Goal: Information Seeking & Learning: Learn about a topic

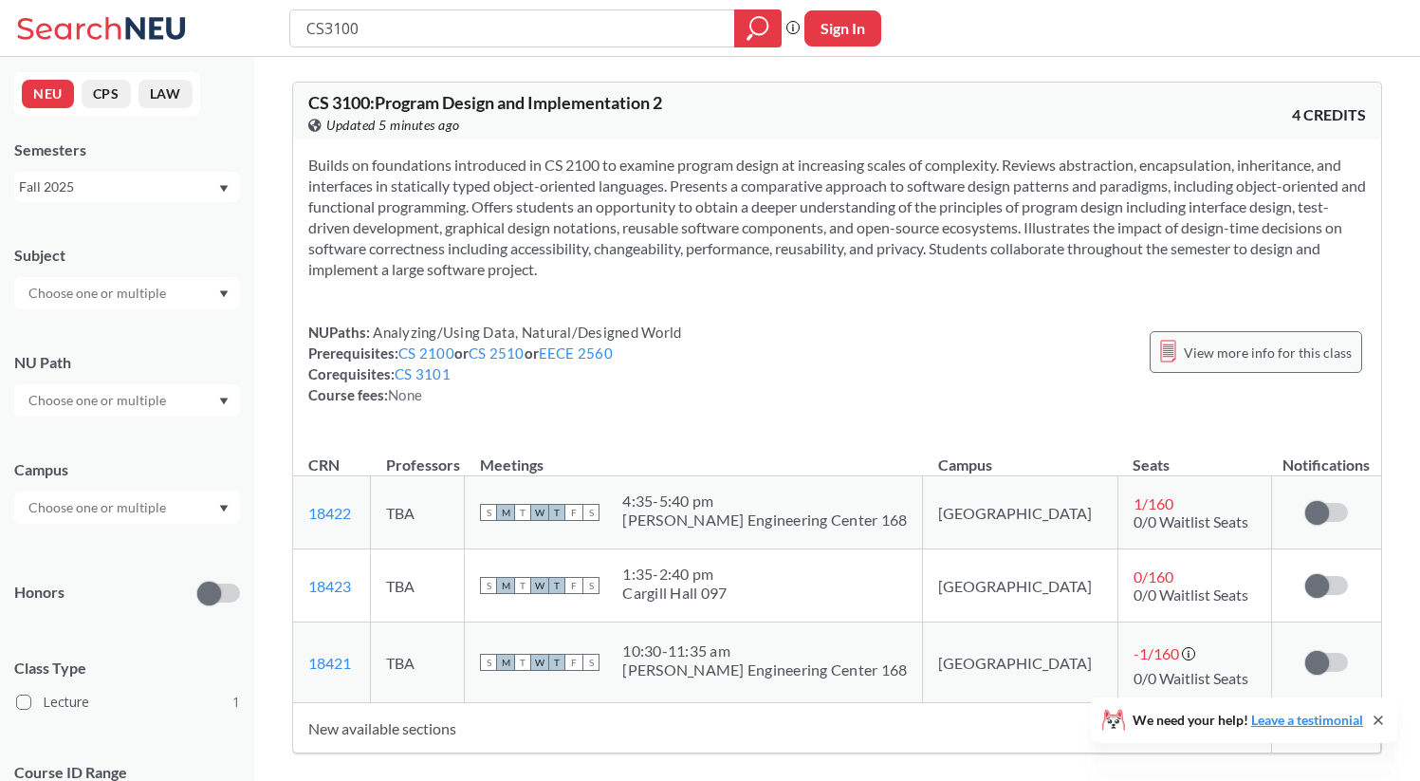
click at [1264, 354] on span "View more info for this class" at bounding box center [1268, 353] width 168 height 24
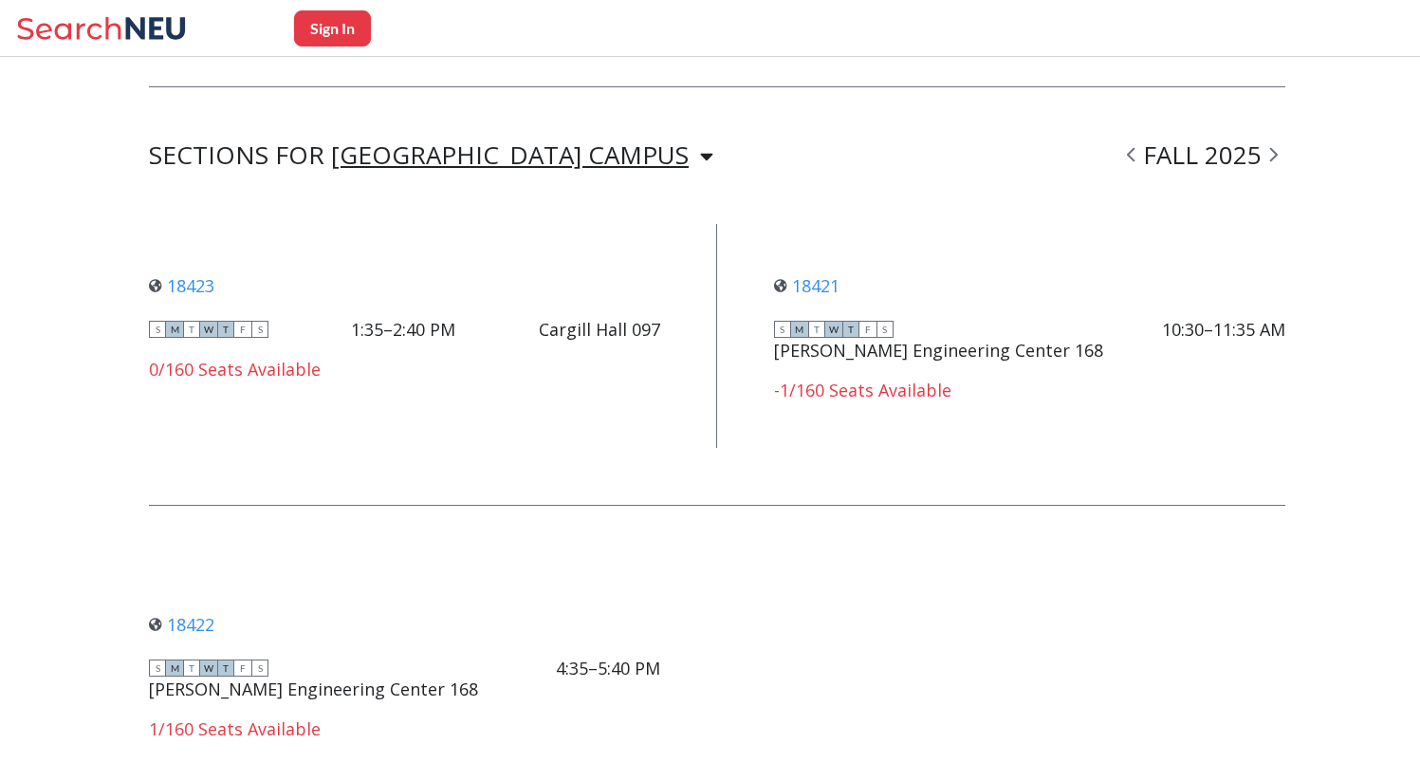
scroll to position [1404, 0]
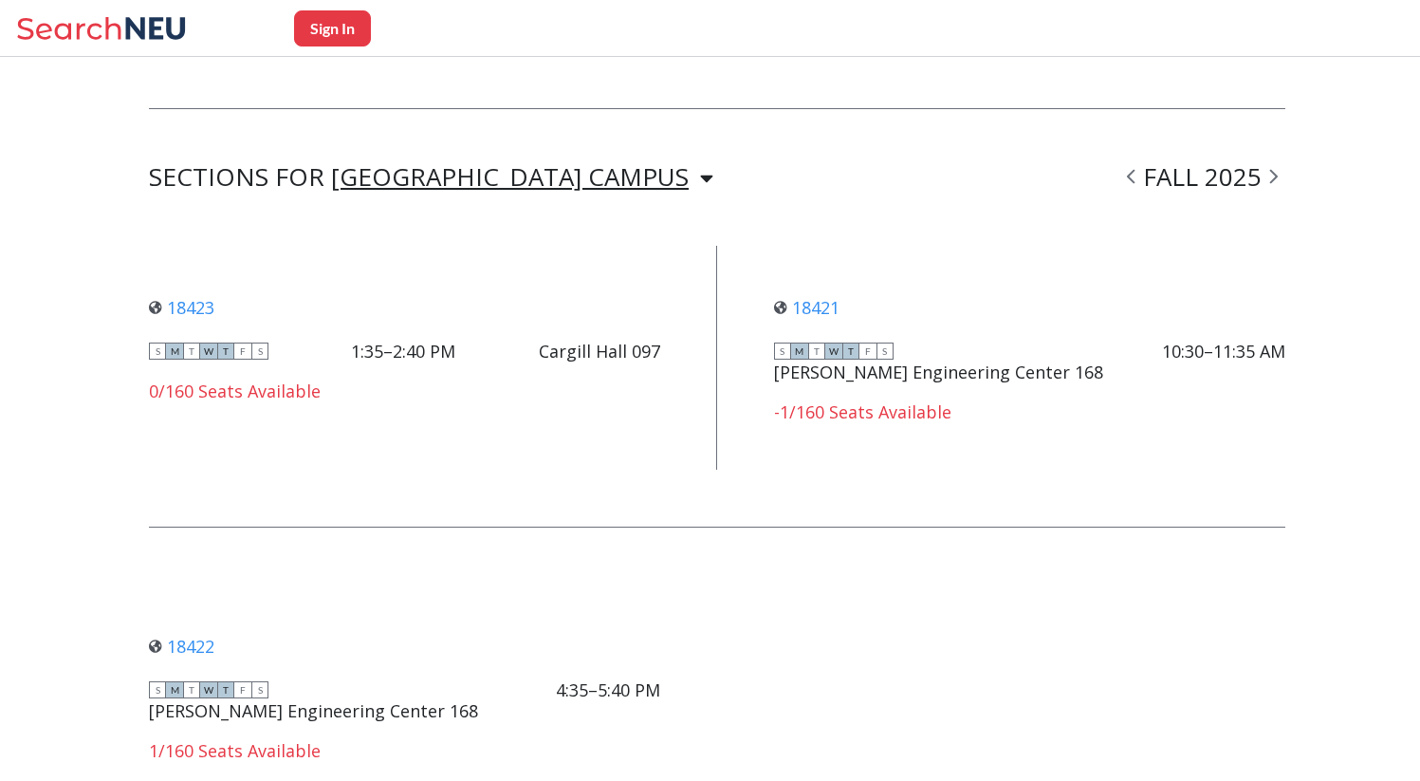
click at [489, 167] on div "SECTIONS FOR BOSTON CAMPUS BOSTON CAMPUS FALL 2025 18423 View this section on B…" at bounding box center [717, 487] width 1137 height 642
click at [489, 166] on div "BOSTON CAMPUS" at bounding box center [510, 176] width 358 height 21
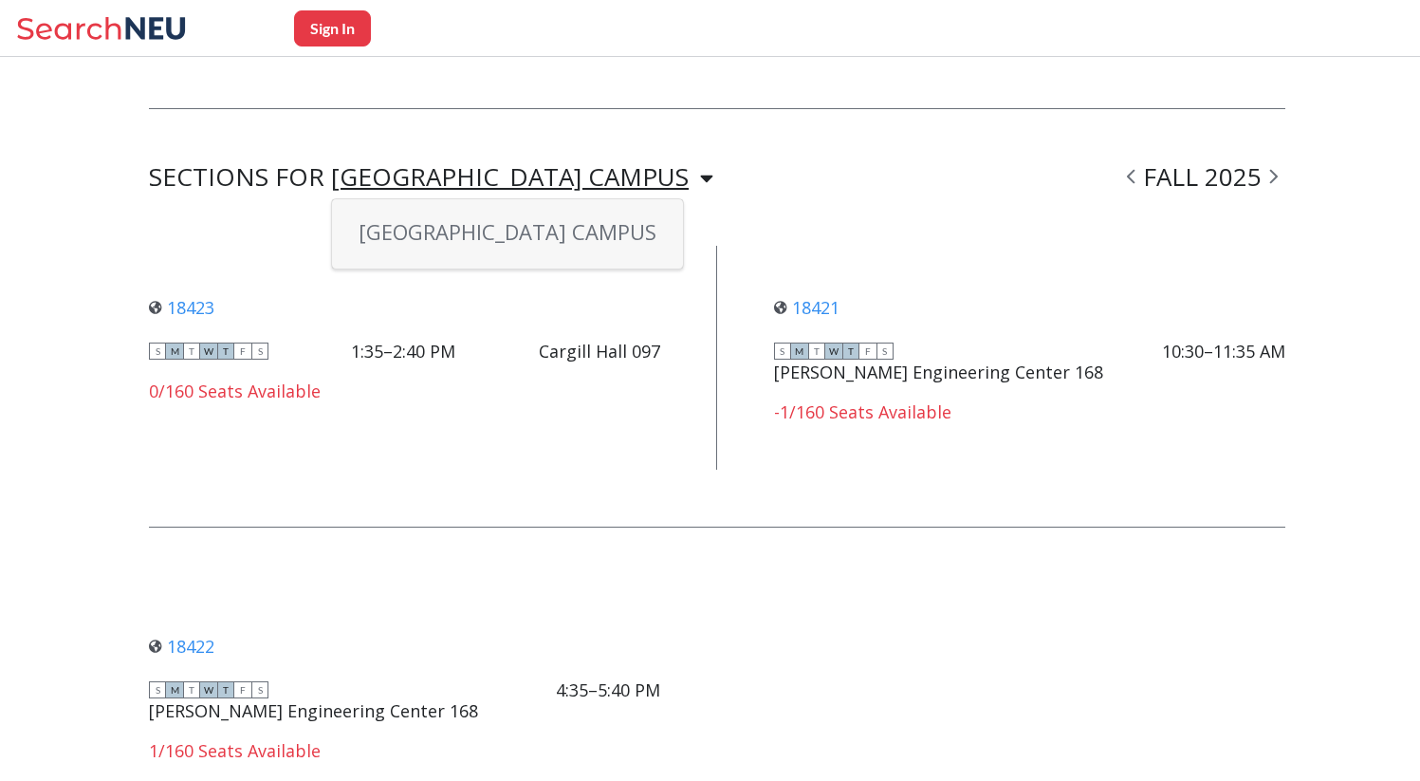
click at [526, 166] on div "BOSTON CAMPUS" at bounding box center [510, 176] width 358 height 21
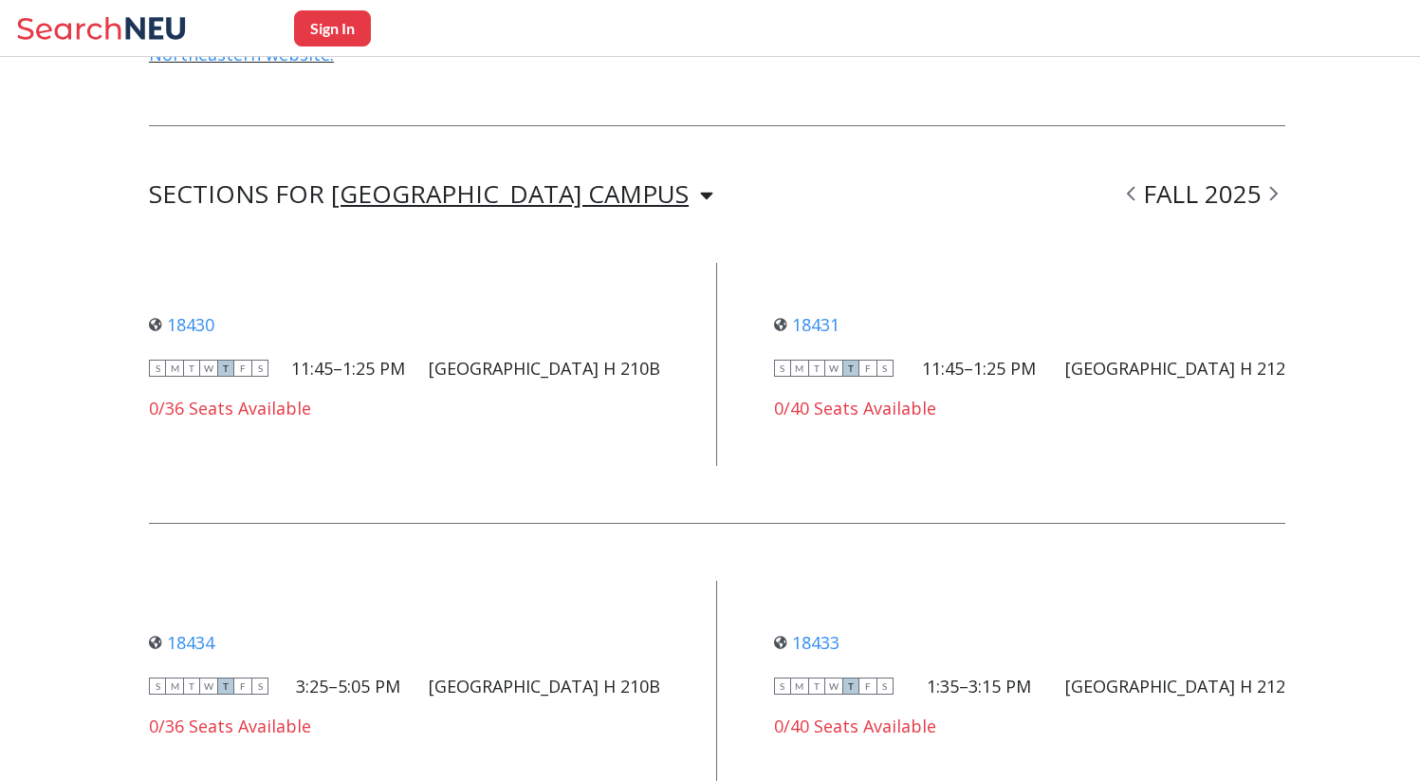
scroll to position [3452, 0]
click at [443, 184] on div "BOSTON CAMPUS" at bounding box center [510, 194] width 358 height 21
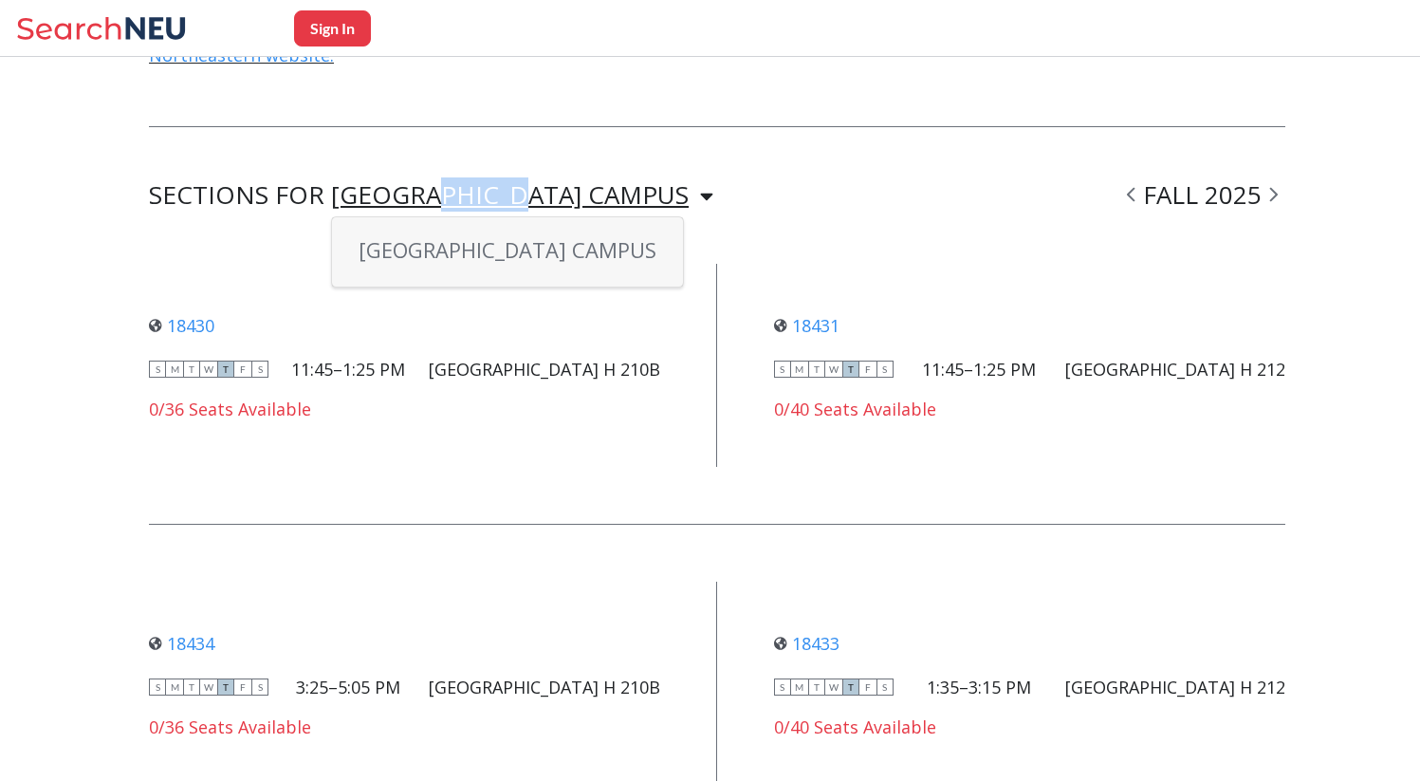
click at [443, 184] on div "BOSTON CAMPUS" at bounding box center [510, 194] width 358 height 21
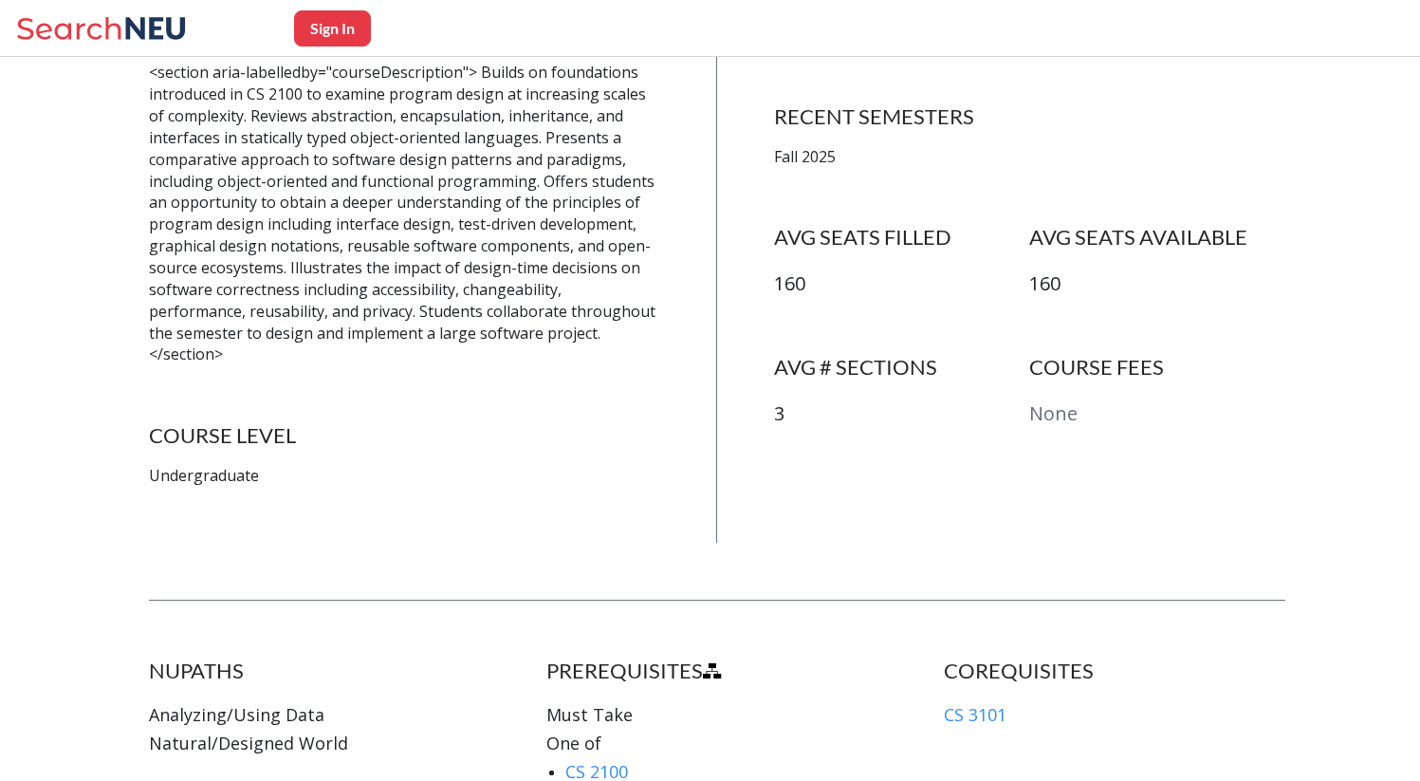
scroll to position [448, 0]
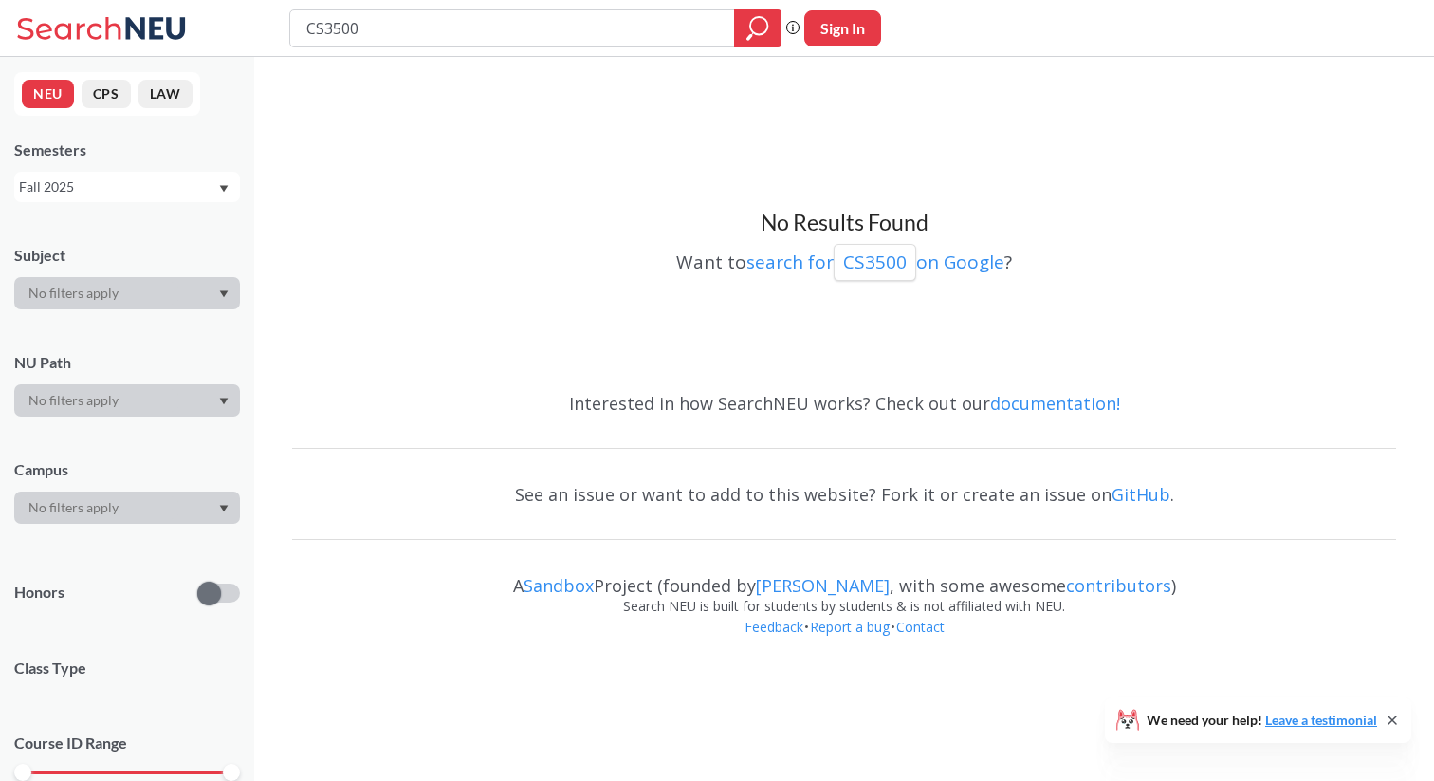
click at [473, 23] on input "CS3500" at bounding box center [513, 28] width 416 height 32
type input "CS3100"
